Goal: Communication & Community: Share content

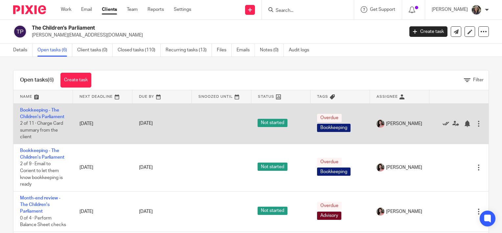
click at [443, 127] on icon at bounding box center [446, 123] width 7 height 7
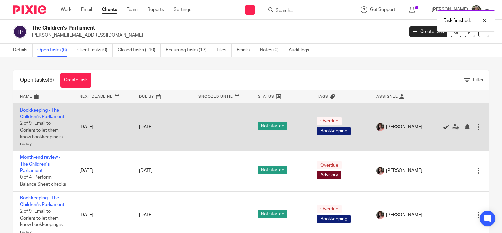
click at [443, 129] on icon at bounding box center [446, 127] width 7 height 7
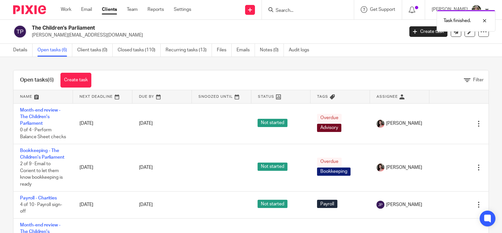
click at [443, 127] on icon at bounding box center [446, 123] width 7 height 7
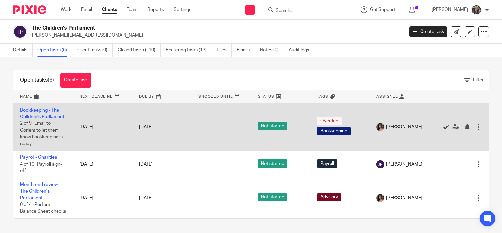
click at [443, 128] on icon at bounding box center [446, 127] width 7 height 7
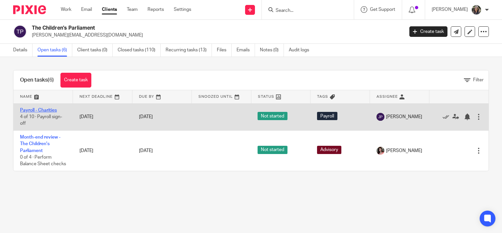
click at [47, 109] on link "Payroll - Charities" at bounding box center [38, 110] width 37 height 5
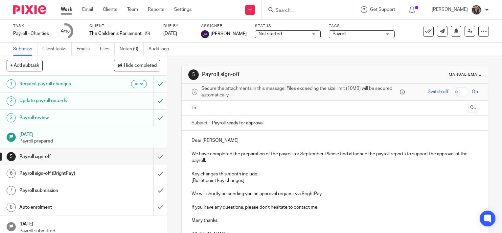
click at [232, 112] on ul at bounding box center [335, 108] width 266 height 11
click at [228, 110] on input "text" at bounding box center [335, 108] width 262 height 8
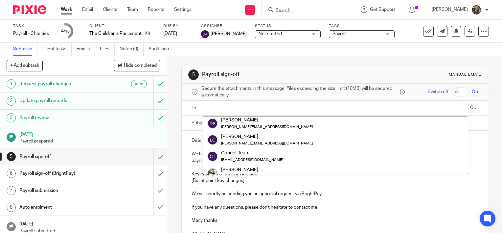
scroll to position [34, 0]
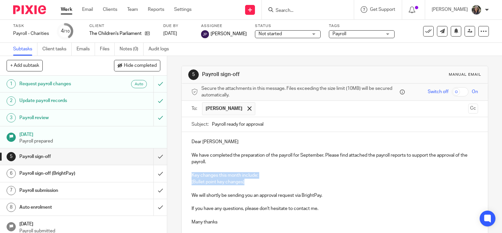
drag, startPoint x: 246, startPoint y: 179, endPoint x: 184, endPoint y: 178, distance: 61.5
click at [184, 178] on div "Dear [PERSON_NAME] We have completed the preparation of the payroll for Septemb…" at bounding box center [335, 187] width 306 height 111
click at [209, 176] on p "Key changes this month include:" at bounding box center [335, 175] width 287 height 7
drag, startPoint x: 245, startPoint y: 180, endPoint x: 190, endPoint y: 177, distance: 55.3
click at [190, 177] on div "Dear [PERSON_NAME] We have completed the preparation of the payroll for Septemb…" at bounding box center [335, 187] width 306 height 111
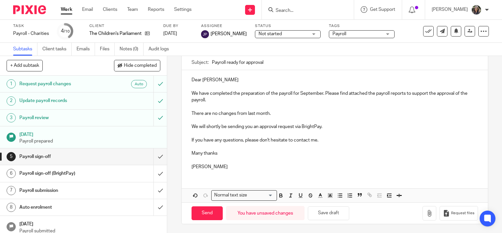
scroll to position [0, 0]
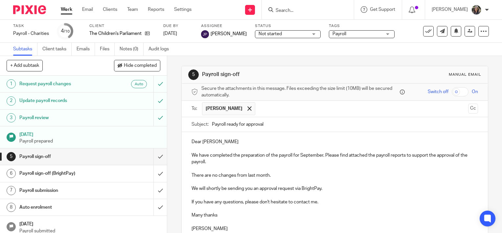
click at [453, 91] on input "checkbox" at bounding box center [460, 91] width 17 height 9
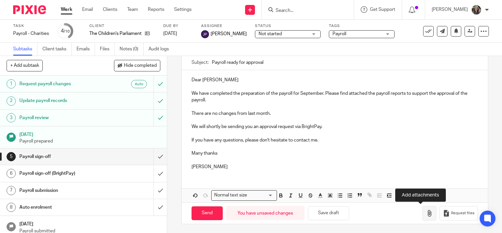
click at [423, 212] on button "button" at bounding box center [430, 213] width 14 height 15
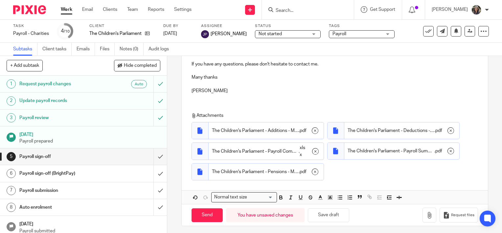
scroll to position [138, 0]
click at [211, 217] on input "Send" at bounding box center [207, 215] width 31 height 14
checkbox input "false"
type input "Sent"
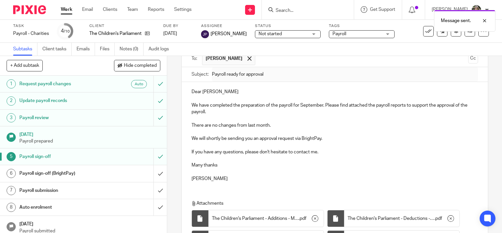
scroll to position [0, 0]
